Goal: Transaction & Acquisition: Download file/media

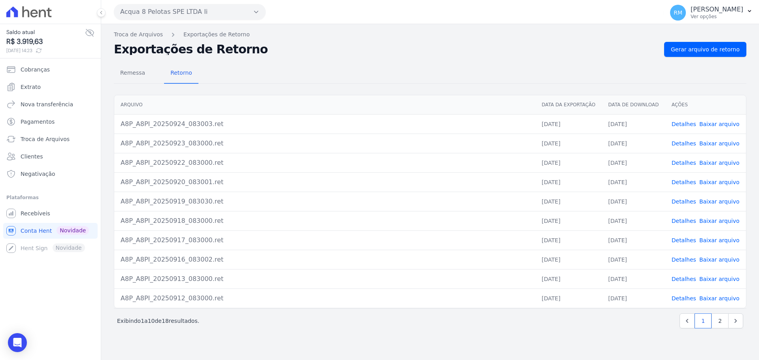
click at [263, 9] on button "Acqua 8 Pelotas SPE LTDA Ii" at bounding box center [190, 12] width 152 height 16
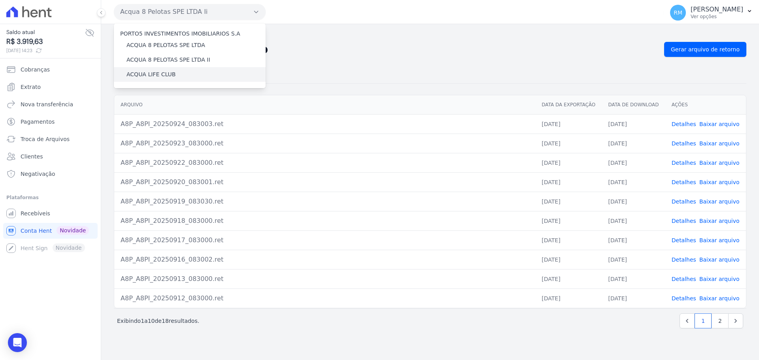
click at [163, 74] on label "ACQUA LIFE CLUB" at bounding box center [150, 74] width 49 height 8
click at [0, 0] on input "ACQUA LIFE CLUB" at bounding box center [0, 0] width 0 height 0
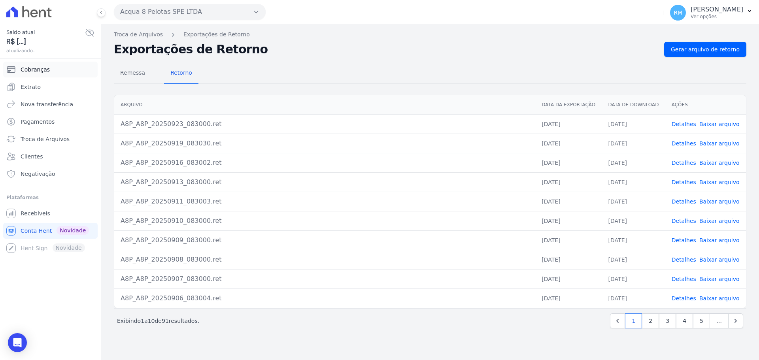
click at [36, 72] on span "Cobranças" at bounding box center [35, 70] width 29 height 8
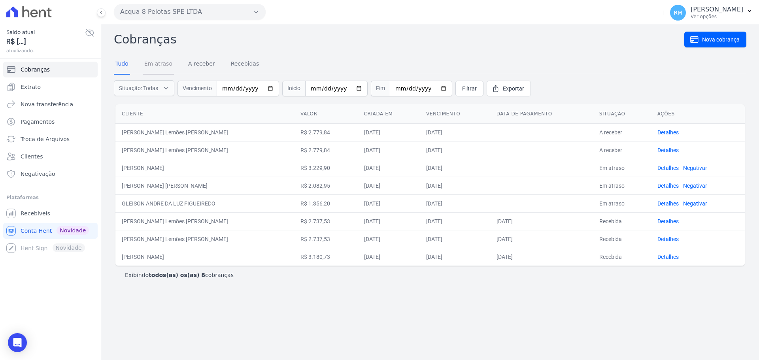
click at [149, 64] on link "Em atraso" at bounding box center [158, 64] width 31 height 21
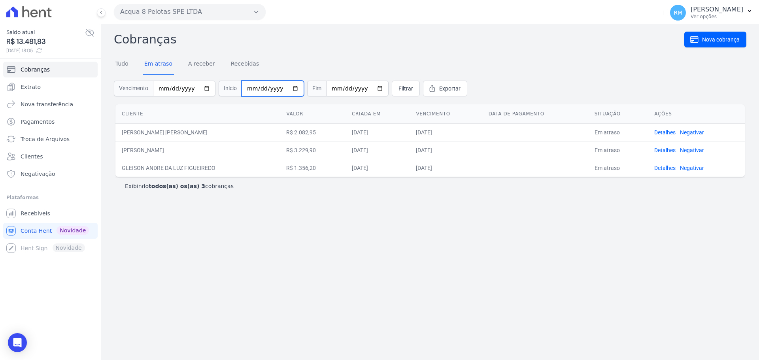
click at [267, 92] on input "date" at bounding box center [272, 89] width 62 height 16
type input "2025-09-01"
click at [251, 90] on input "2025-09-01" at bounding box center [272, 89] width 62 height 16
type input "2025-09-01"
type input "[DATE]"
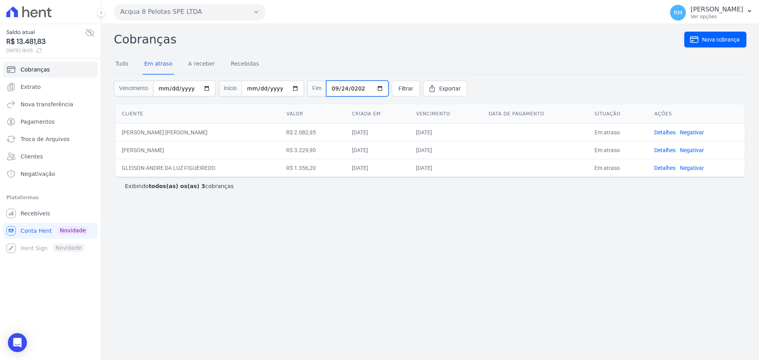
type input "[DATE]"
click at [398, 87] on span "Filtrar" at bounding box center [405, 89] width 15 height 8
click at [212, 10] on button "Acqua 8 Pelotas SPE LTDA" at bounding box center [190, 12] width 152 height 16
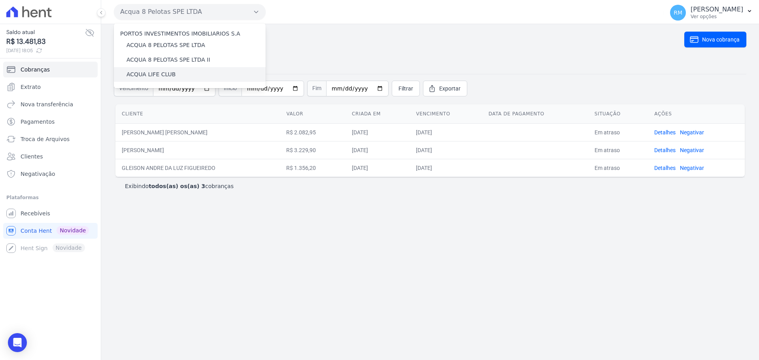
click at [177, 70] on div "ACQUA LIFE CLUB" at bounding box center [190, 74] width 152 height 15
click at [168, 74] on label "ACQUA LIFE CLUB" at bounding box center [150, 74] width 49 height 8
click at [163, 72] on label "ACQUA LIFE CLUB" at bounding box center [150, 74] width 49 height 8
click at [0, 0] on input "ACQUA LIFE CLUB" at bounding box center [0, 0] width 0 height 0
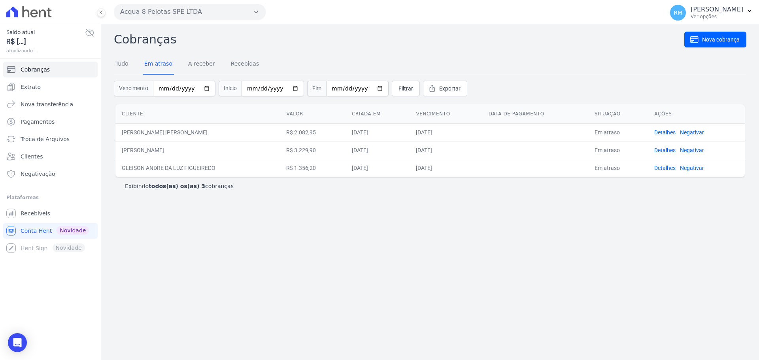
click at [255, 15] on icon "button" at bounding box center [256, 12] width 6 height 6
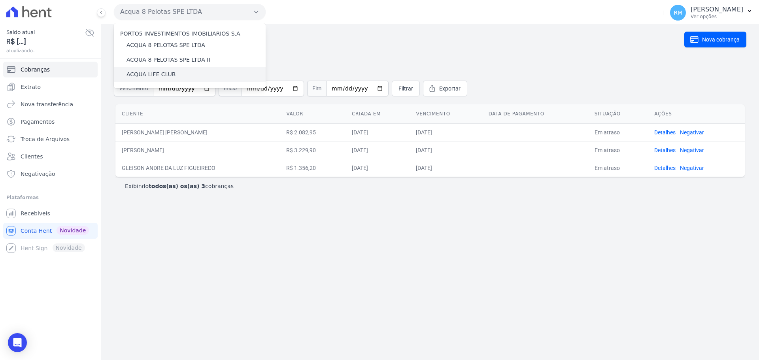
click at [144, 74] on label "ACQUA LIFE CLUB" at bounding box center [150, 74] width 49 height 8
click at [0, 0] on input "ACQUA LIFE CLUB" at bounding box center [0, 0] width 0 height 0
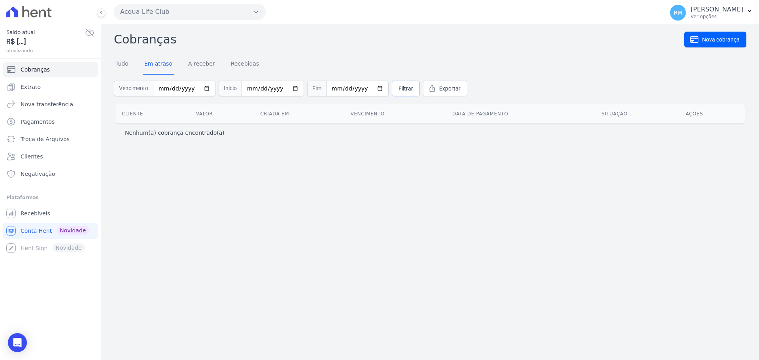
click at [396, 83] on link "Filtrar" at bounding box center [406, 89] width 28 height 16
drag, startPoint x: 42, startPoint y: 213, endPoint x: 50, endPoint y: 210, distance: 8.1
click at [42, 213] on span "Recebíveis" at bounding box center [36, 213] width 30 height 8
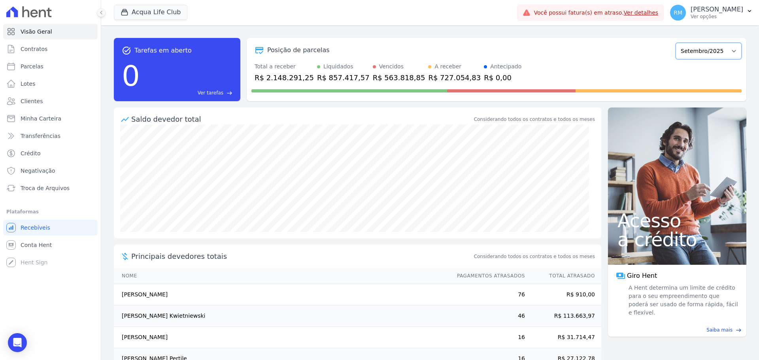
click at [719, 51] on select "Janeiro/2022 Fevereiro/2022 Março/2022 Abril/2022 Maio/2022 Junho/2022 Julho/20…" at bounding box center [708, 51] width 66 height 17
click at [43, 69] on link "Parcelas" at bounding box center [50, 66] width 94 height 16
select select
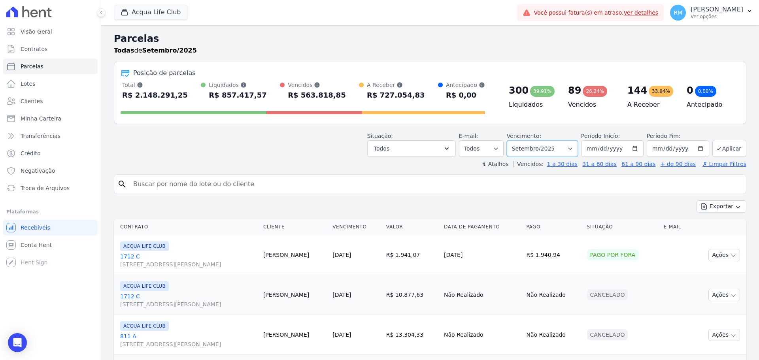
click at [566, 149] on select "Filtrar por período ──────── Todos os meses Janeiro/2022 Fevereiro/2022 Março/2…" at bounding box center [542, 148] width 71 height 17
drag, startPoint x: 593, startPoint y: 143, endPoint x: 591, endPoint y: 147, distance: 5.0
click at [591, 147] on input "2025-09-01" at bounding box center [612, 148] width 62 height 17
type input "2025-09-01"
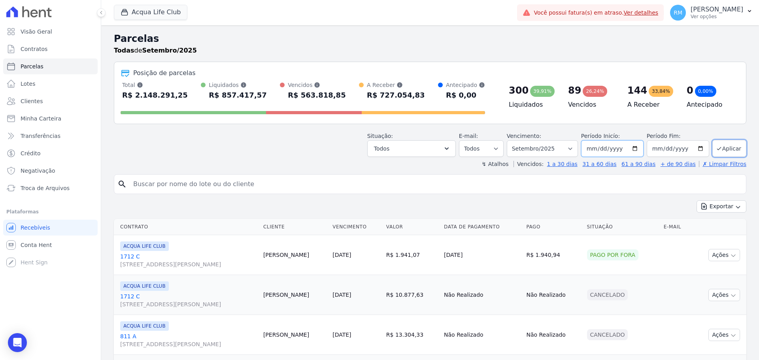
type input "[DATE]"
click at [669, 148] on input "2025-09-30" at bounding box center [678, 148] width 62 height 17
drag, startPoint x: 651, startPoint y: 148, endPoint x: 655, endPoint y: 159, distance: 11.2
click at [653, 155] on input "2025-09-30" at bounding box center [678, 148] width 62 height 17
type input "[DATE]"
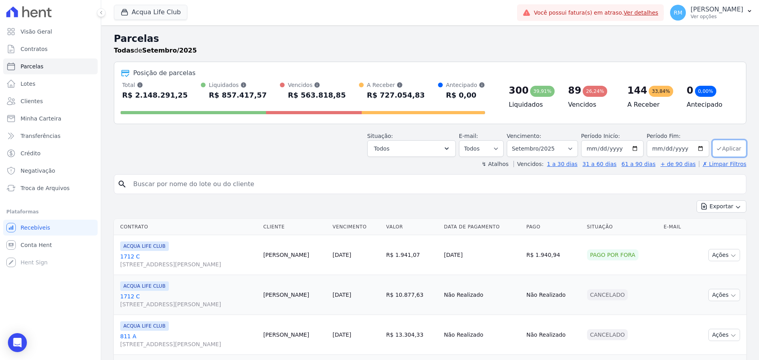
click at [722, 150] on button "Aplicar" at bounding box center [729, 148] width 34 height 17
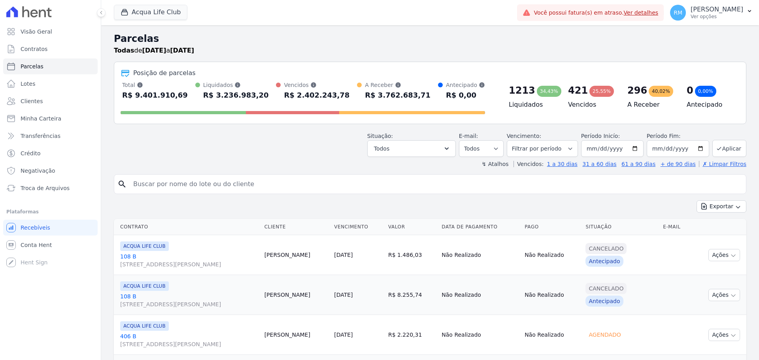
select select
click at [731, 210] on button "Exportar" at bounding box center [721, 206] width 50 height 12
click at [728, 241] on span "Exportar CSV" at bounding box center [721, 239] width 42 height 8
drag, startPoint x: 0, startPoint y: 199, endPoint x: 11, endPoint y: 131, distance: 69.3
click at [10, 140] on div "Visão Geral Contratos [GEOGRAPHIC_DATA] Lotes Clientes Minha Carteira Transferê…" at bounding box center [50, 180] width 101 height 360
